Goal: Transaction & Acquisition: Purchase product/service

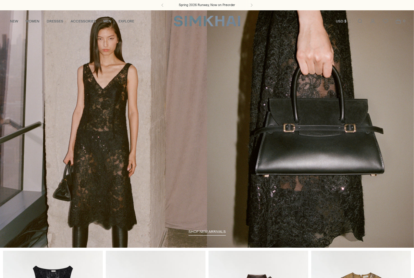
click at [354, 21] on span "Open search modal" at bounding box center [360, 21] width 12 height 12
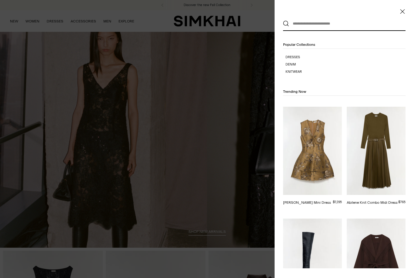
click at [322, 44] on h4 "Popular Collections" at bounding box center [344, 45] width 122 height 7
click at [320, 22] on input "text" at bounding box center [343, 23] width 108 height 13
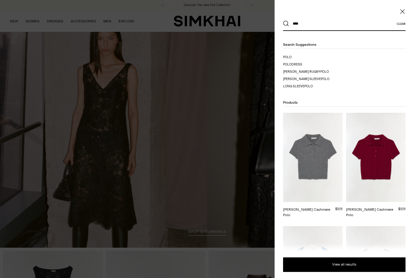
type input "****"
click at [286, 24] on button "Search" at bounding box center [286, 24] width 6 height 6
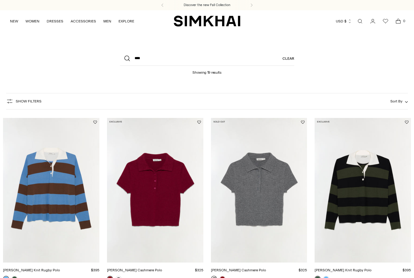
click at [345, 268] on link "[PERSON_NAME] Knit Rugby Polo" at bounding box center [342, 270] width 57 height 4
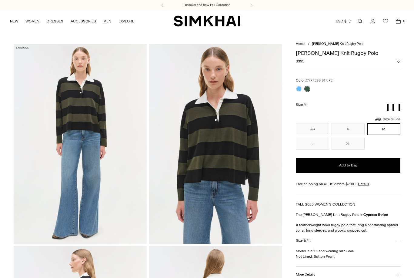
click at [312, 145] on button "L" at bounding box center [312, 144] width 33 height 12
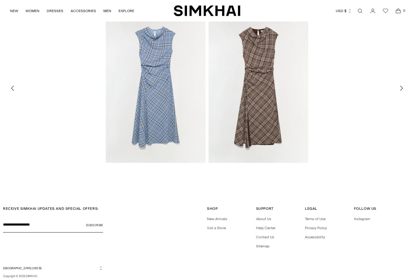
scroll to position [879, 0]
